Goal: Check status: Check status

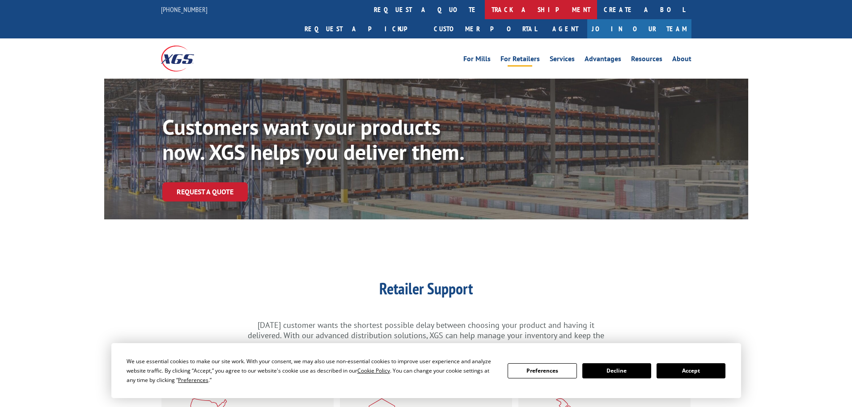
click at [485, 8] on link "track a shipment" at bounding box center [541, 9] width 112 height 19
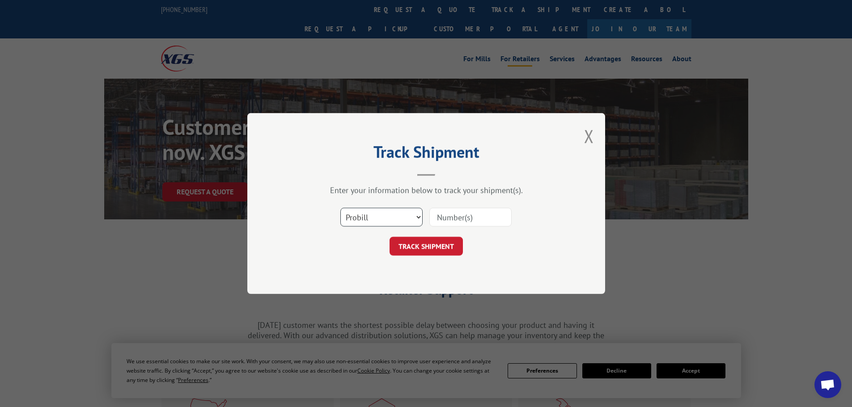
click at [380, 219] on select "Select category... Probill BOL PO" at bounding box center [381, 217] width 82 height 19
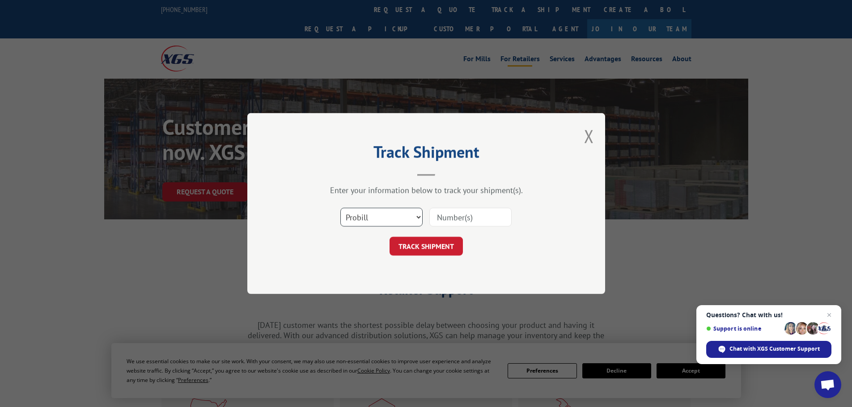
select select "po"
click at [340, 208] on select "Select category... Probill BOL PO" at bounding box center [381, 217] width 82 height 19
click at [442, 217] on input at bounding box center [470, 217] width 82 height 19
paste input "04530234"
type input "04530234"
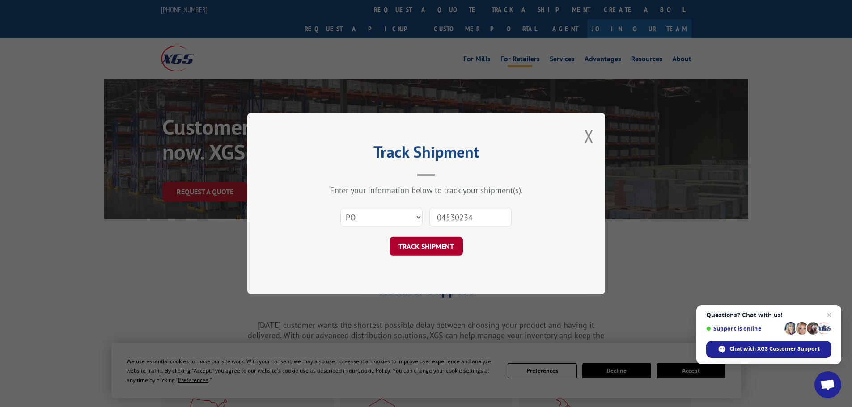
click at [417, 250] on button "TRACK SHIPMENT" at bounding box center [425, 246] width 73 height 19
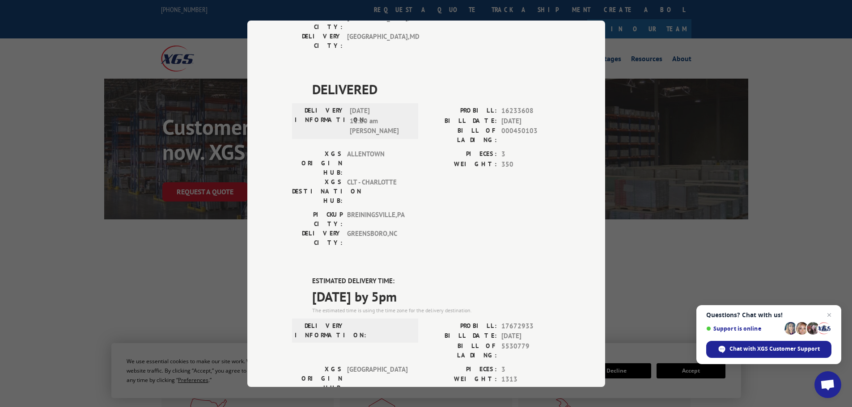
scroll to position [584, 0]
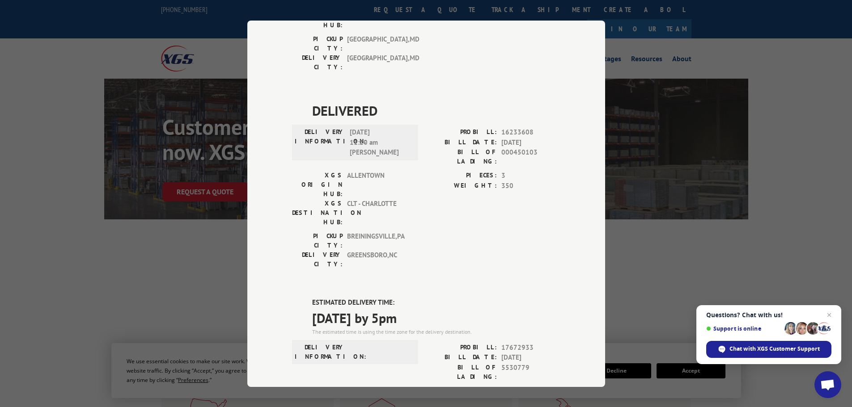
click at [672, 264] on div "Track Shipment DELIVERED DELIVERY INFORMATION: PROBILL: 9519250 BILL DATE: [DAT…" at bounding box center [426, 203] width 852 height 407
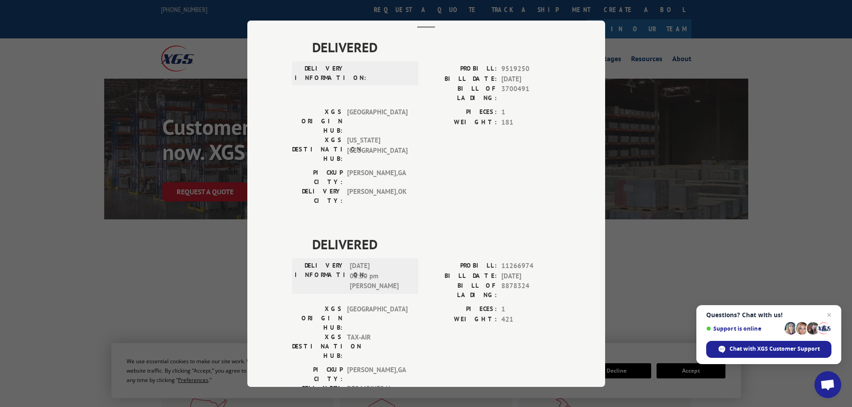
scroll to position [0, 0]
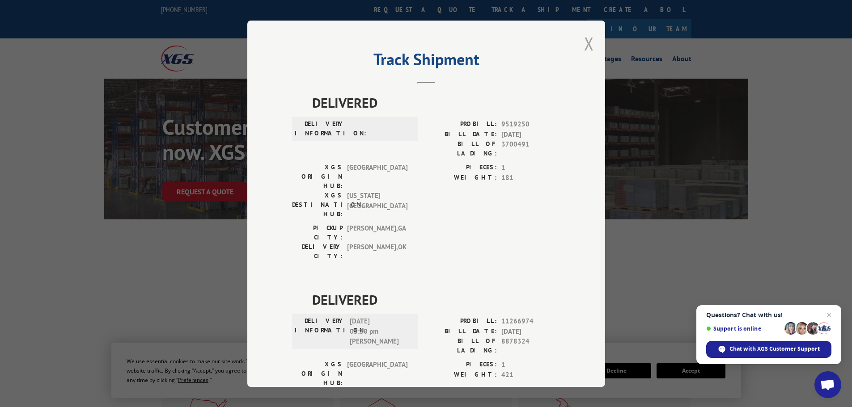
click at [584, 45] on button "Close modal" at bounding box center [589, 44] width 10 height 24
